Goal: Task Accomplishment & Management: Manage account settings

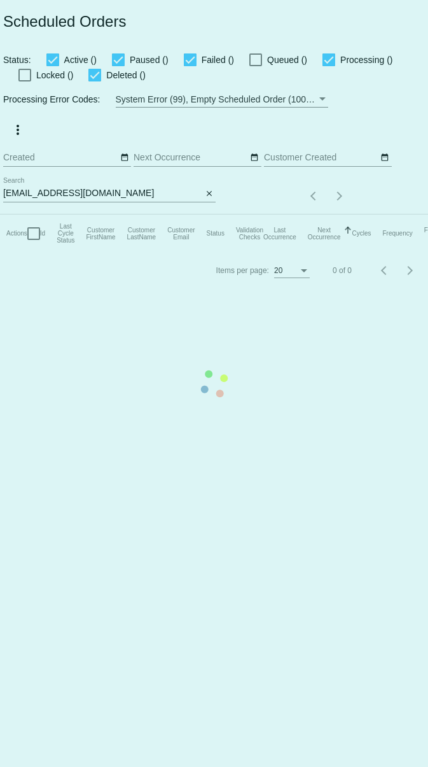
click at [85, 215] on mat-table "Actions Id Last Cycle Status Customer FirstName Customer LastName Customer Emai…" at bounding box center [277, 234] width 554 height 38
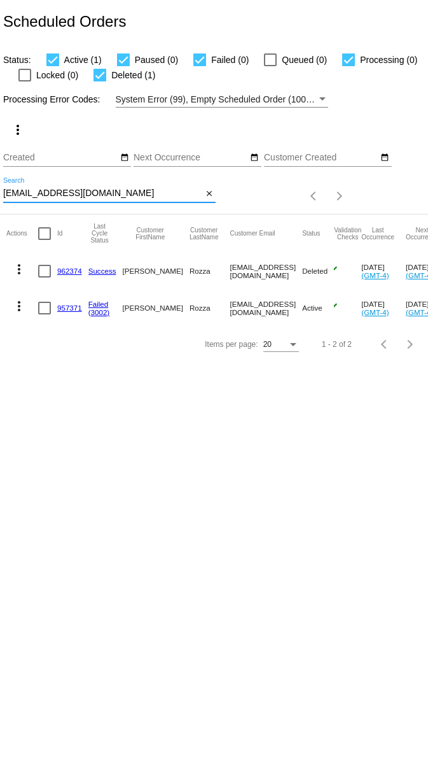
click at [86, 192] on input "[EMAIL_ADDRESS][DOMAIN_NAME]" at bounding box center [102, 193] width 199 height 10
paste input "pcondon11"
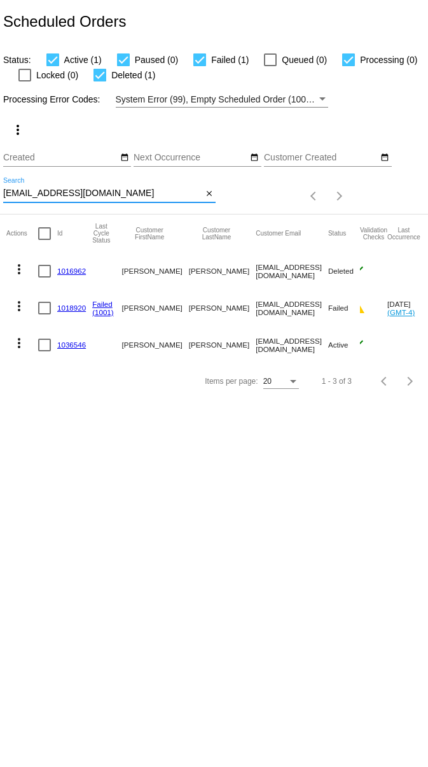
type input "[EMAIL_ADDRESS][DOMAIN_NAME]"
